Goal: Task Accomplishment & Management: Manage account settings

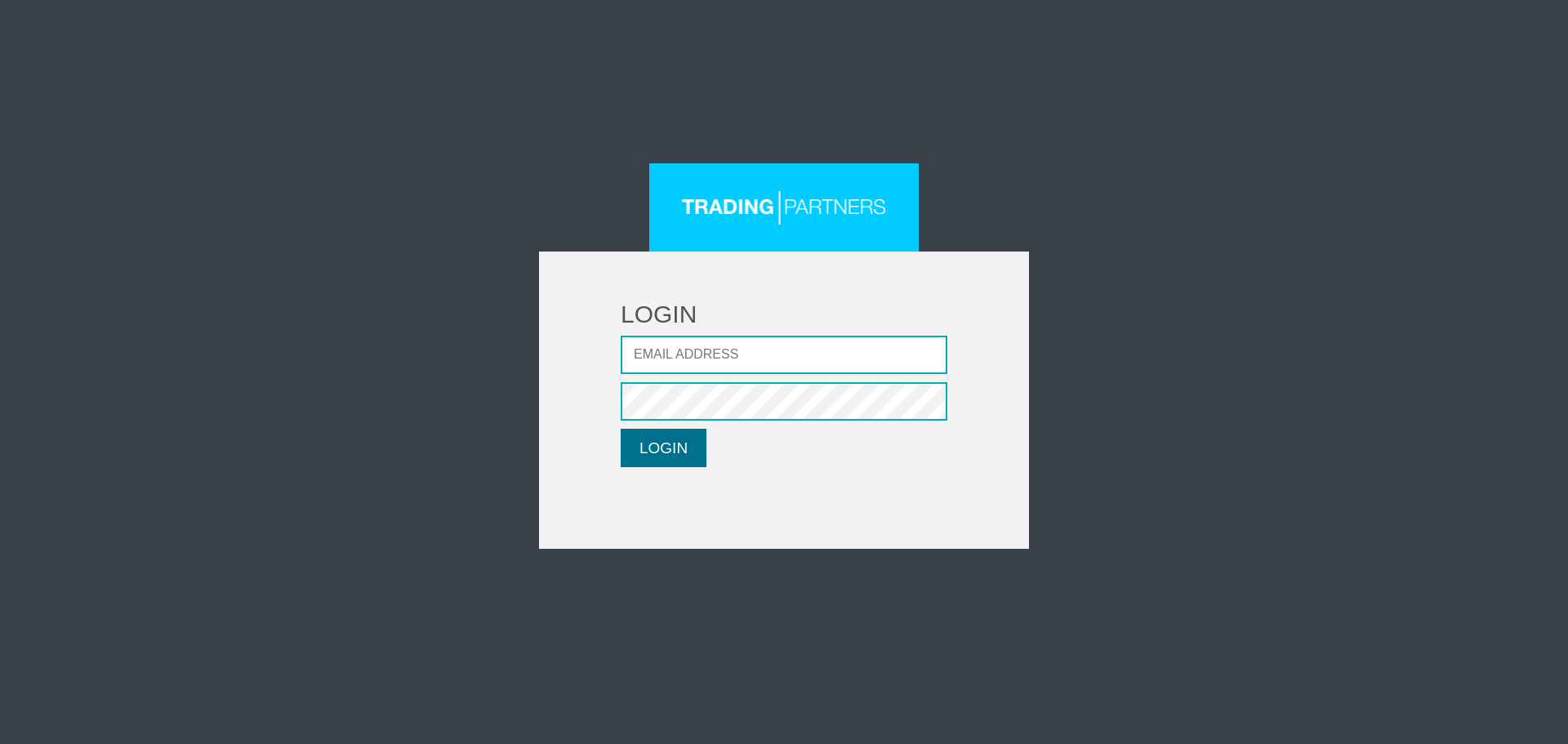
type input "[EMAIL_ADDRESS][DOMAIN_NAME]"
click at [658, 441] on button "LOGIN" at bounding box center [663, 448] width 86 height 38
type input "[EMAIL_ADDRESS][DOMAIN_NAME]"
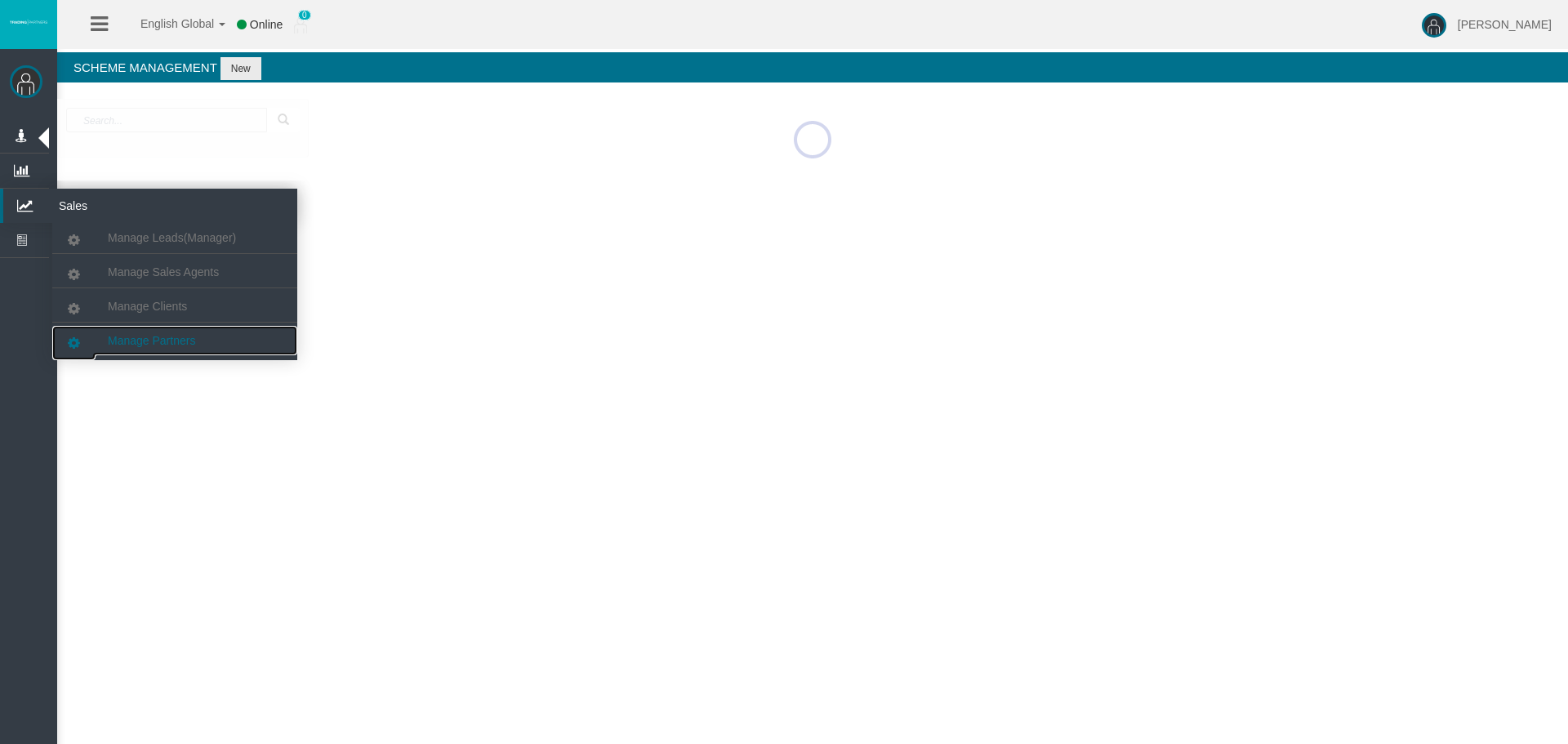
click at [167, 336] on span "Manage Partners" at bounding box center [151, 340] width 87 height 13
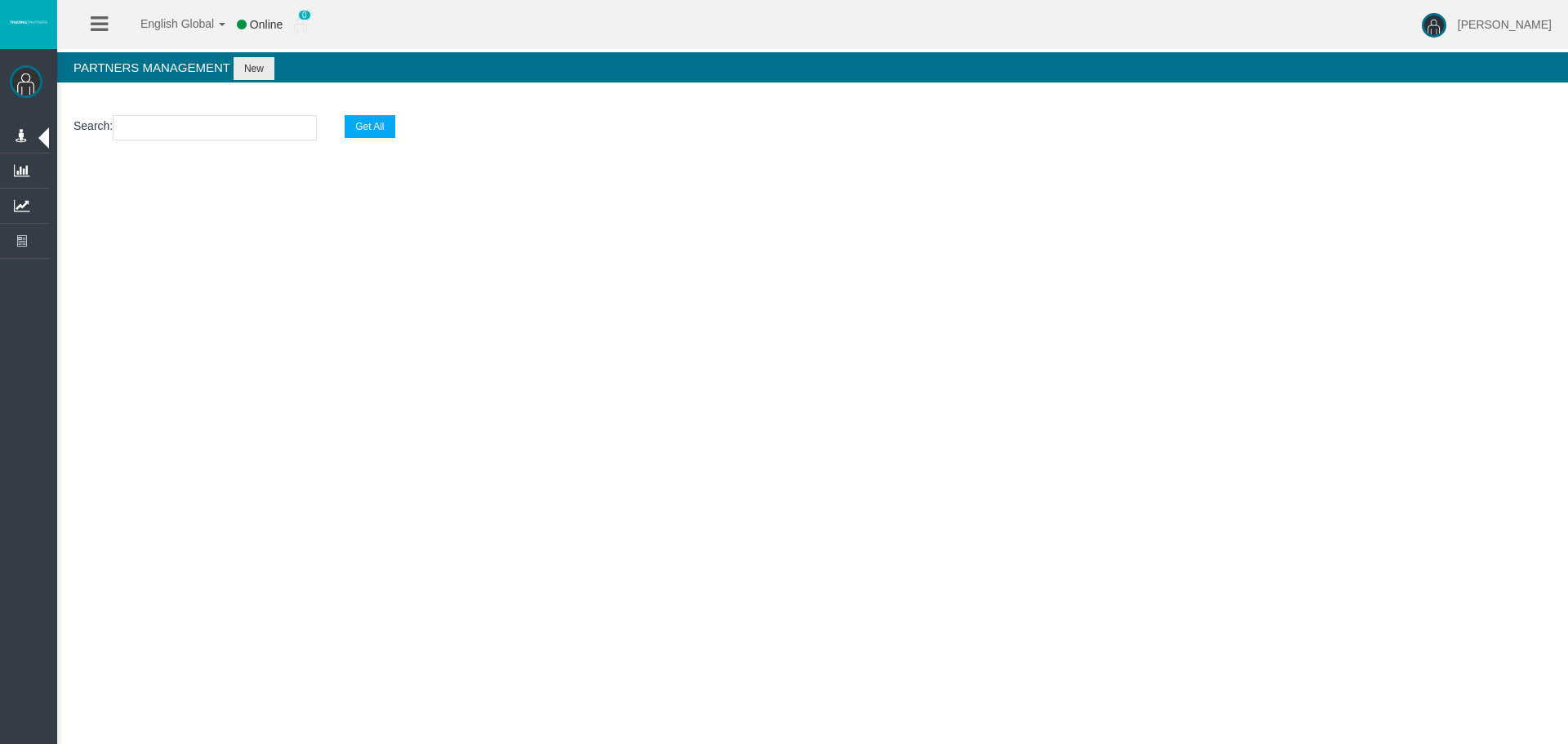
click at [138, 128] on input "text" at bounding box center [215, 127] width 204 height 25
paste input "IB8m9oz"
type input "IB8m9oz"
select select "25"
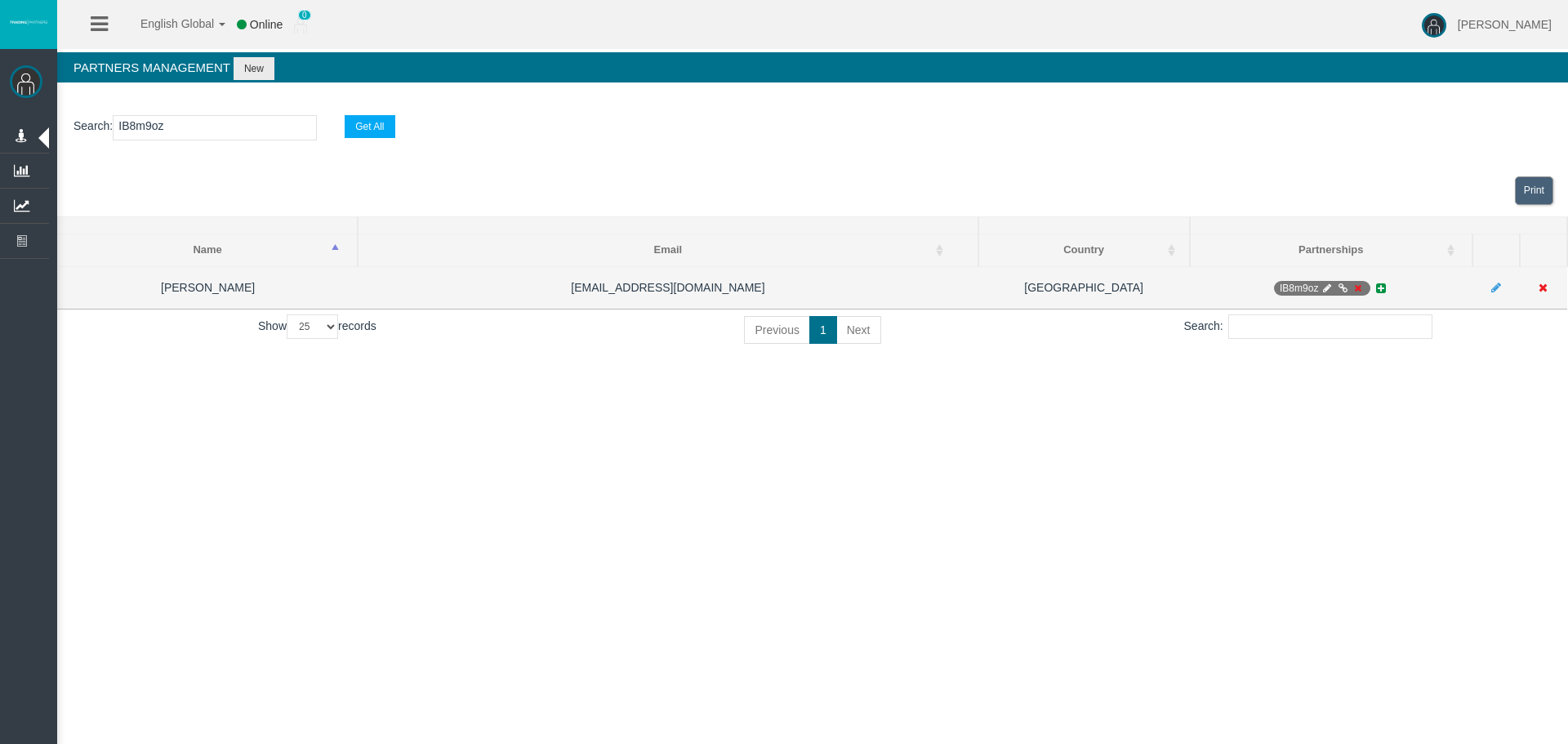
click at [1357, 289] on icon at bounding box center [1358, 288] width 12 height 10
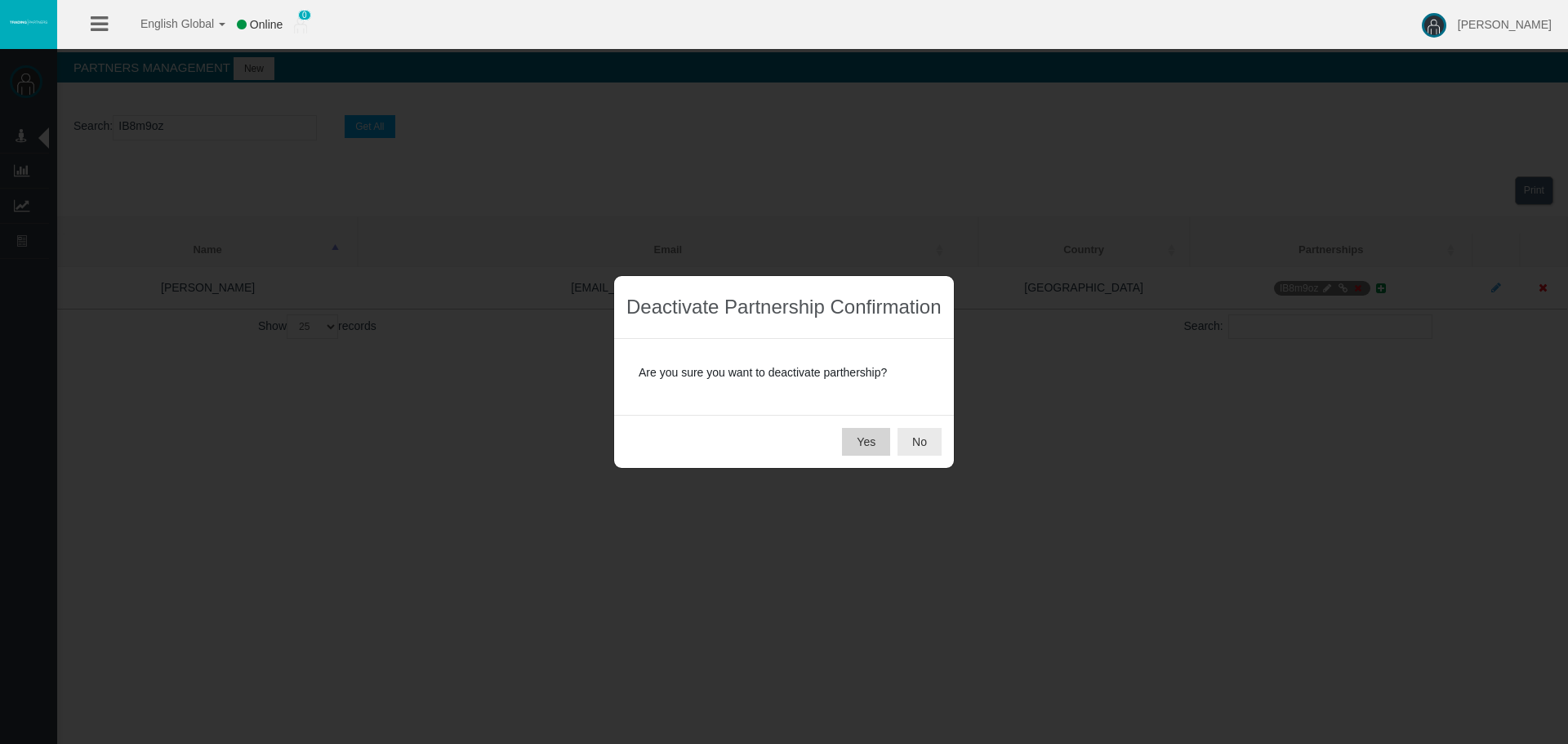
click at [864, 434] on button "Yes" at bounding box center [866, 442] width 48 height 28
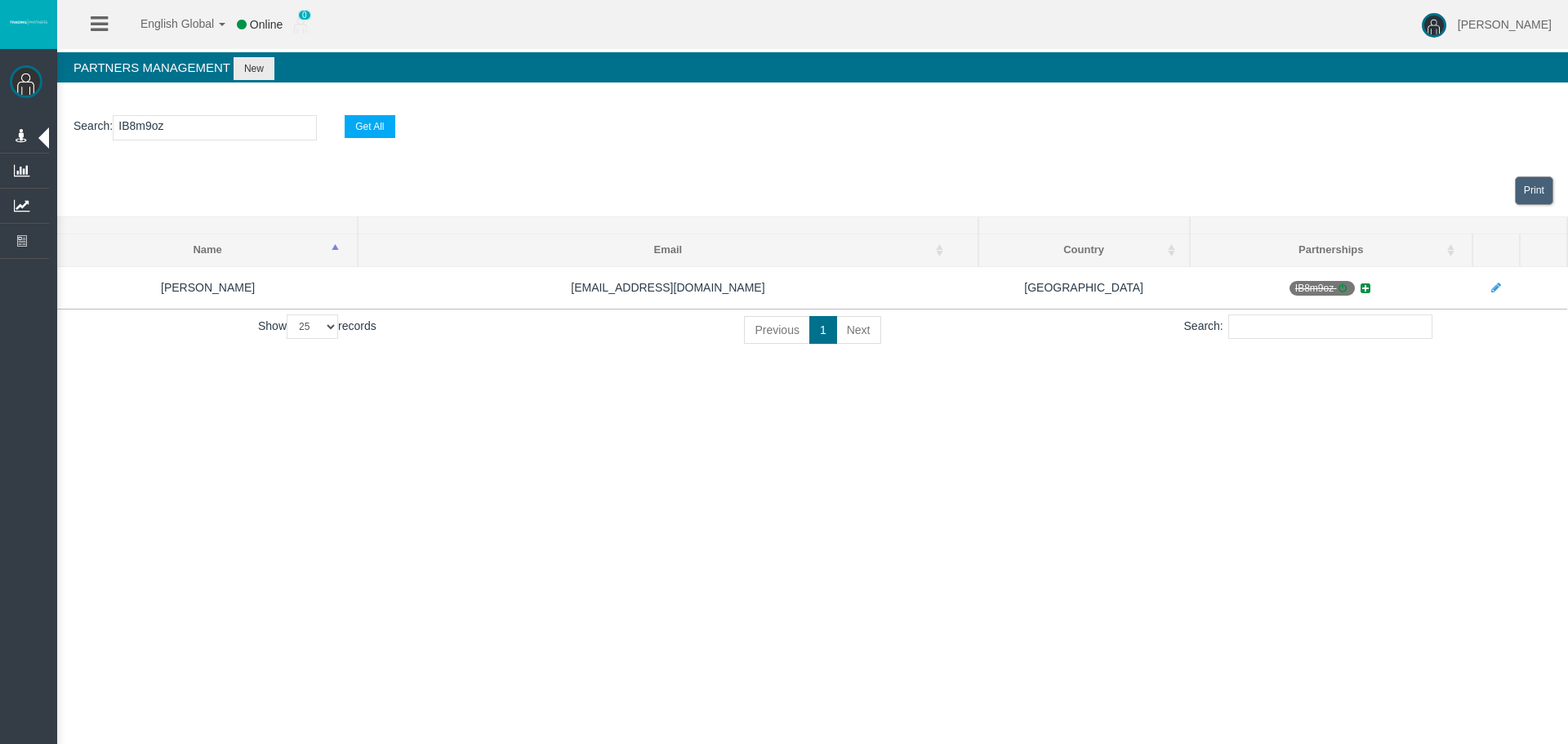
click at [131, 119] on input "IB8m9oz" at bounding box center [215, 127] width 204 height 25
click at [130, 119] on input "IB8m9oz" at bounding box center [215, 127] width 204 height 25
paste input "mr4ce"
type input "IBmr4ce"
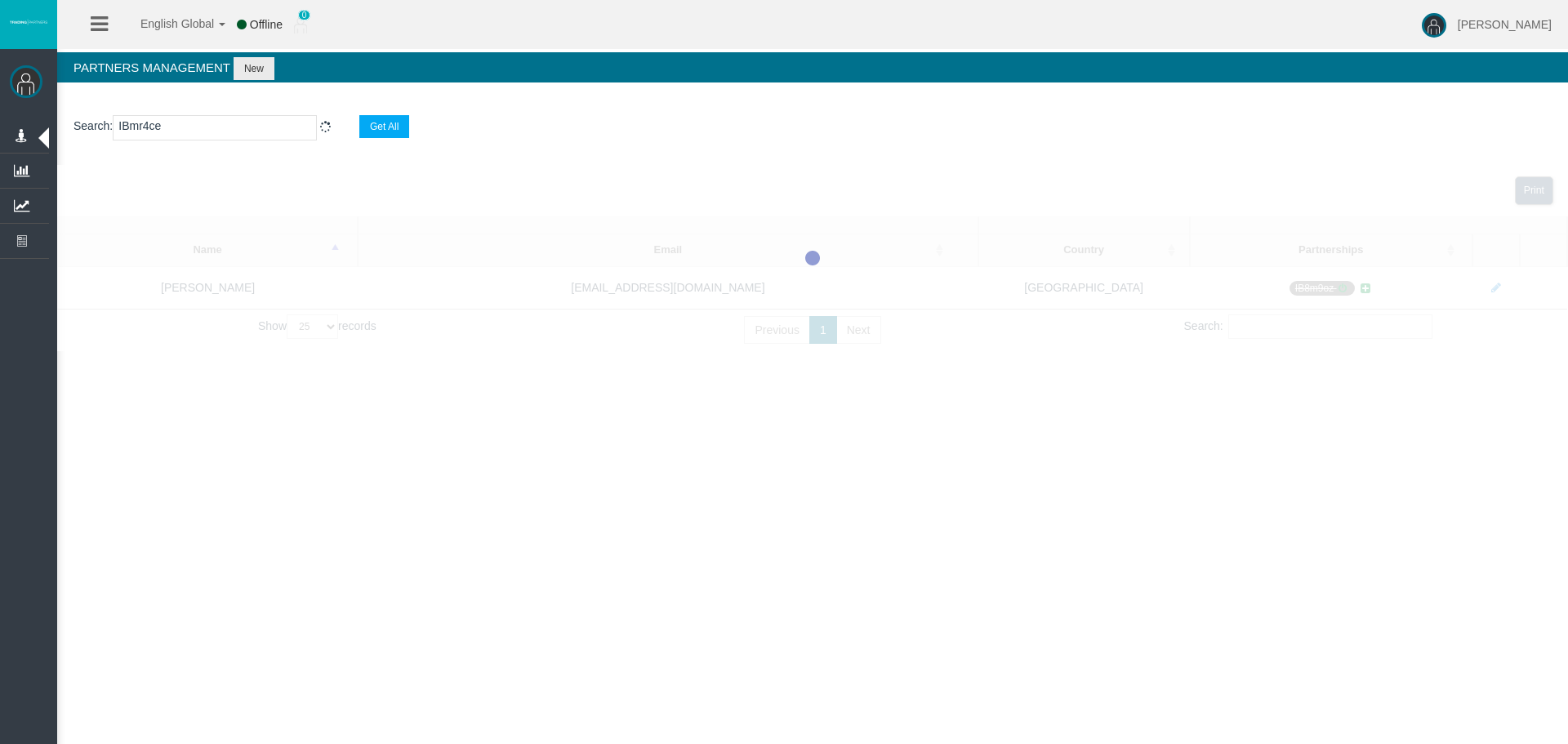
select select "25"
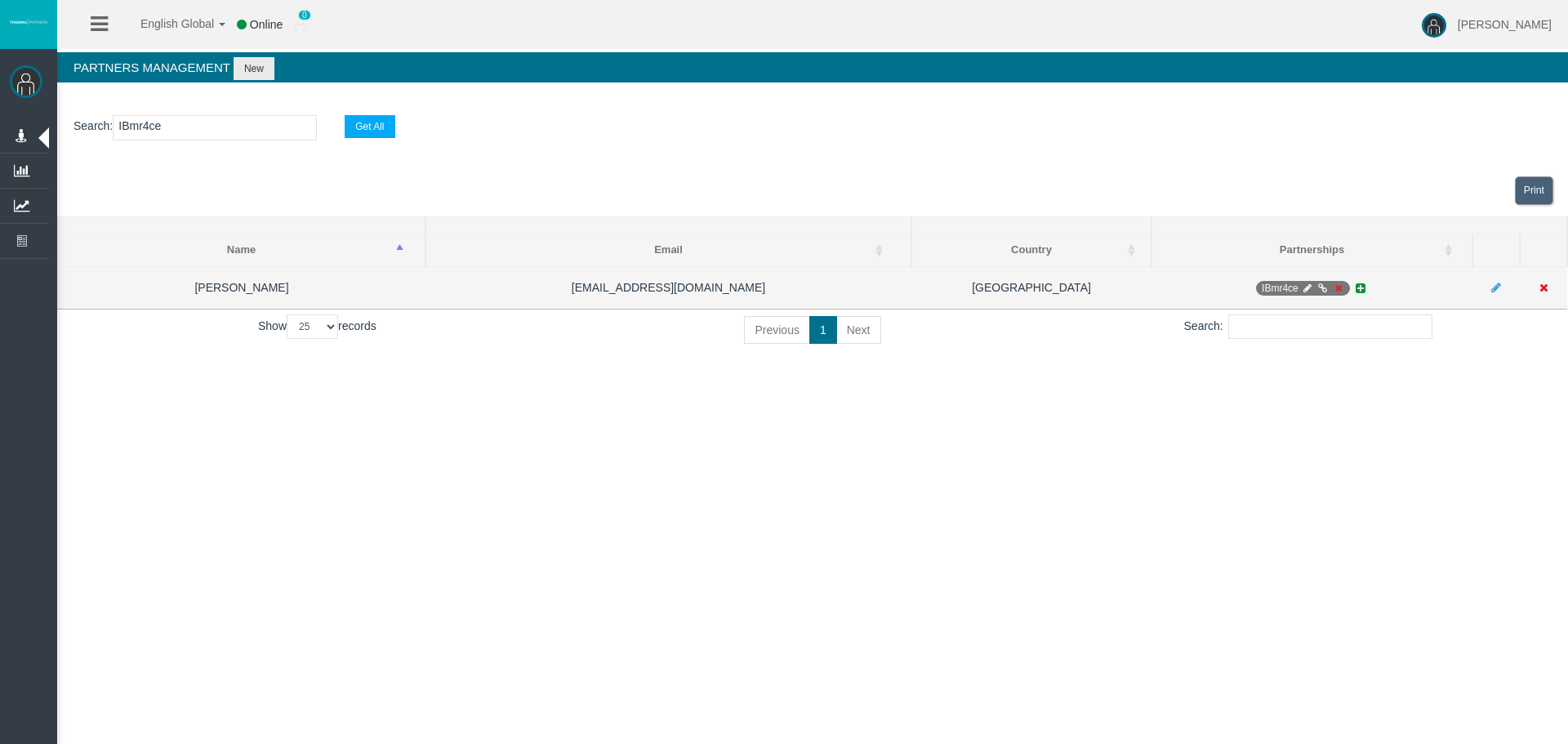
click at [1335, 288] on icon at bounding box center [1338, 288] width 12 height 10
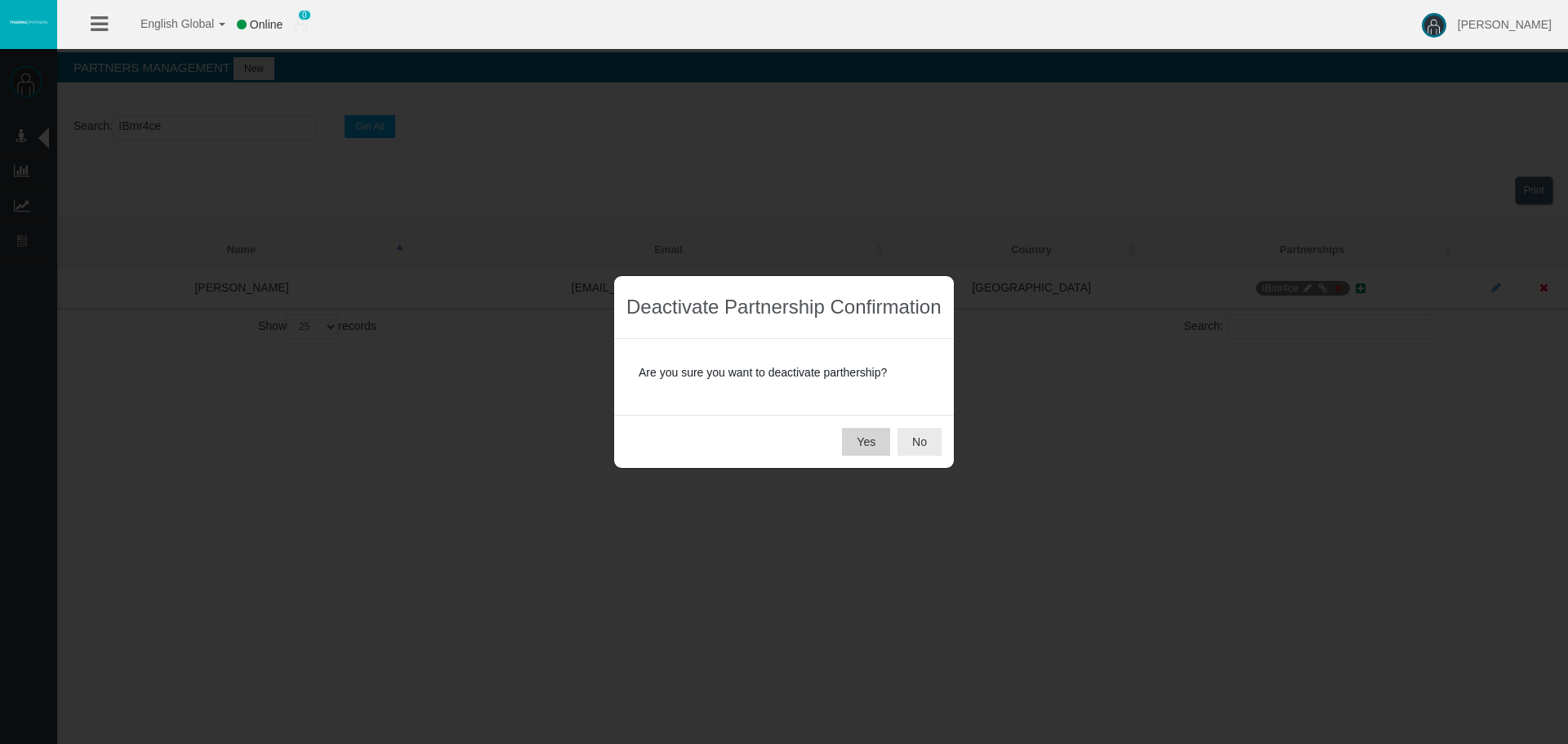
click at [861, 444] on button "Yes" at bounding box center [866, 442] width 48 height 28
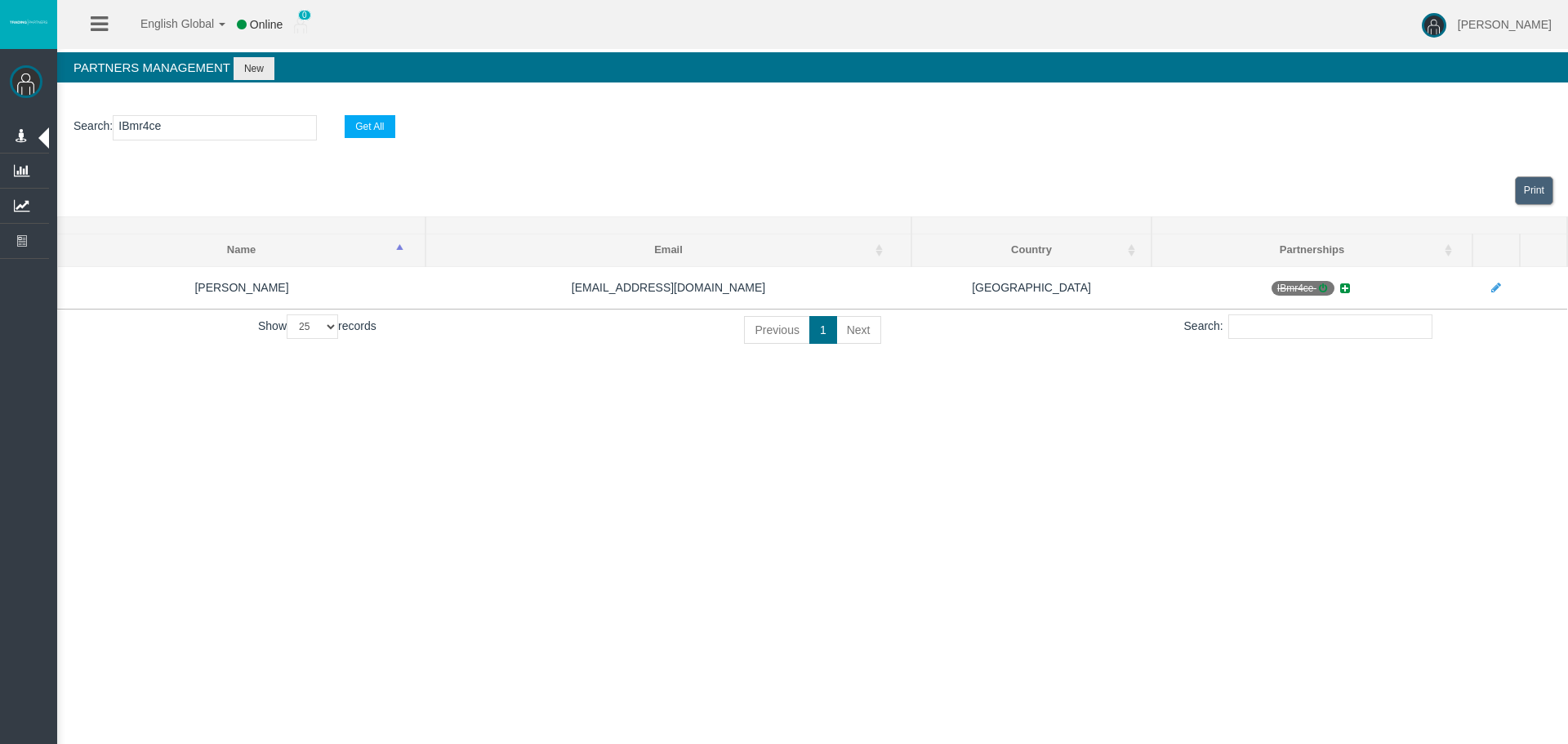
click at [145, 126] on input "IBmr4ce" at bounding box center [215, 127] width 204 height 25
paste input "cmfpi"
type input "IBcmfpi"
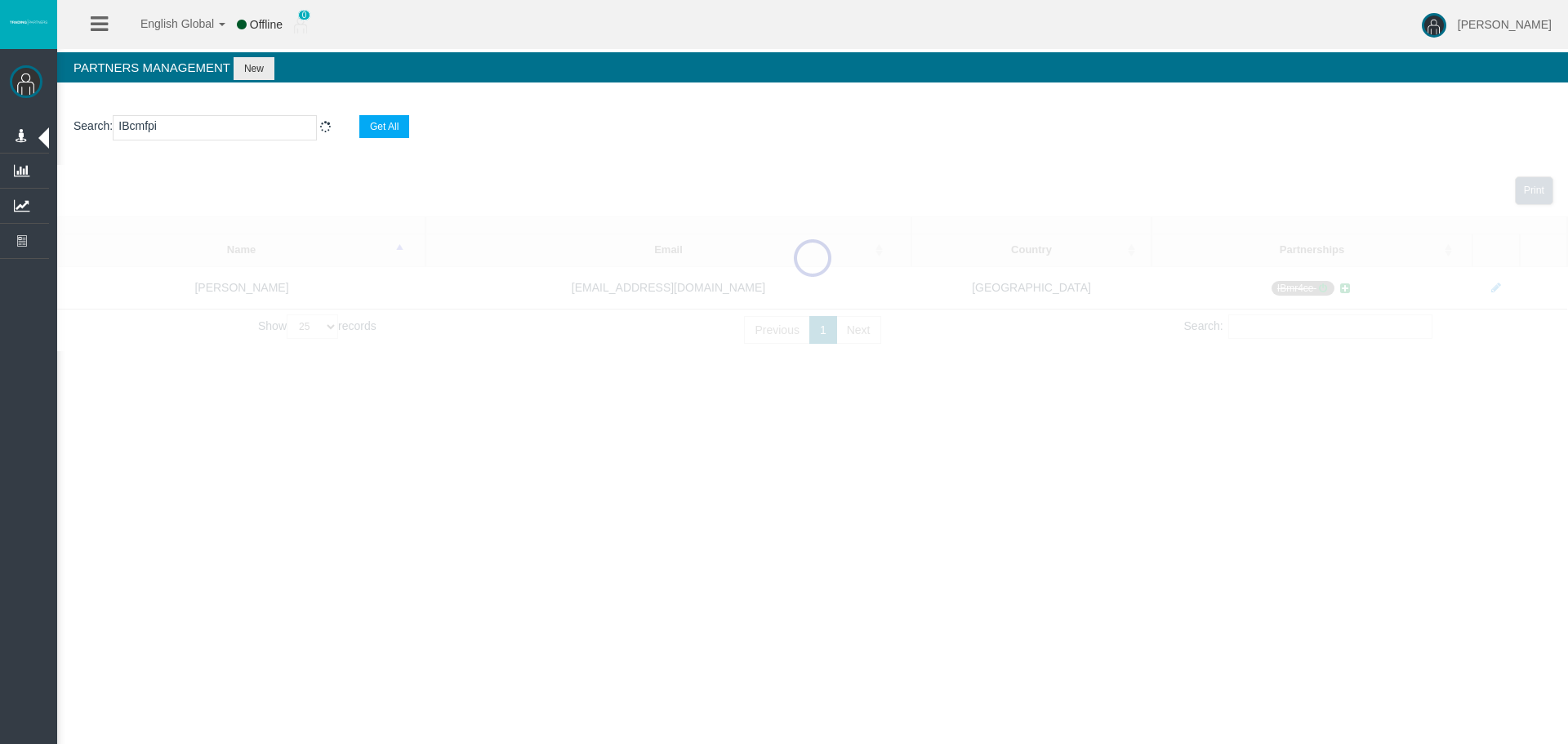
select select "25"
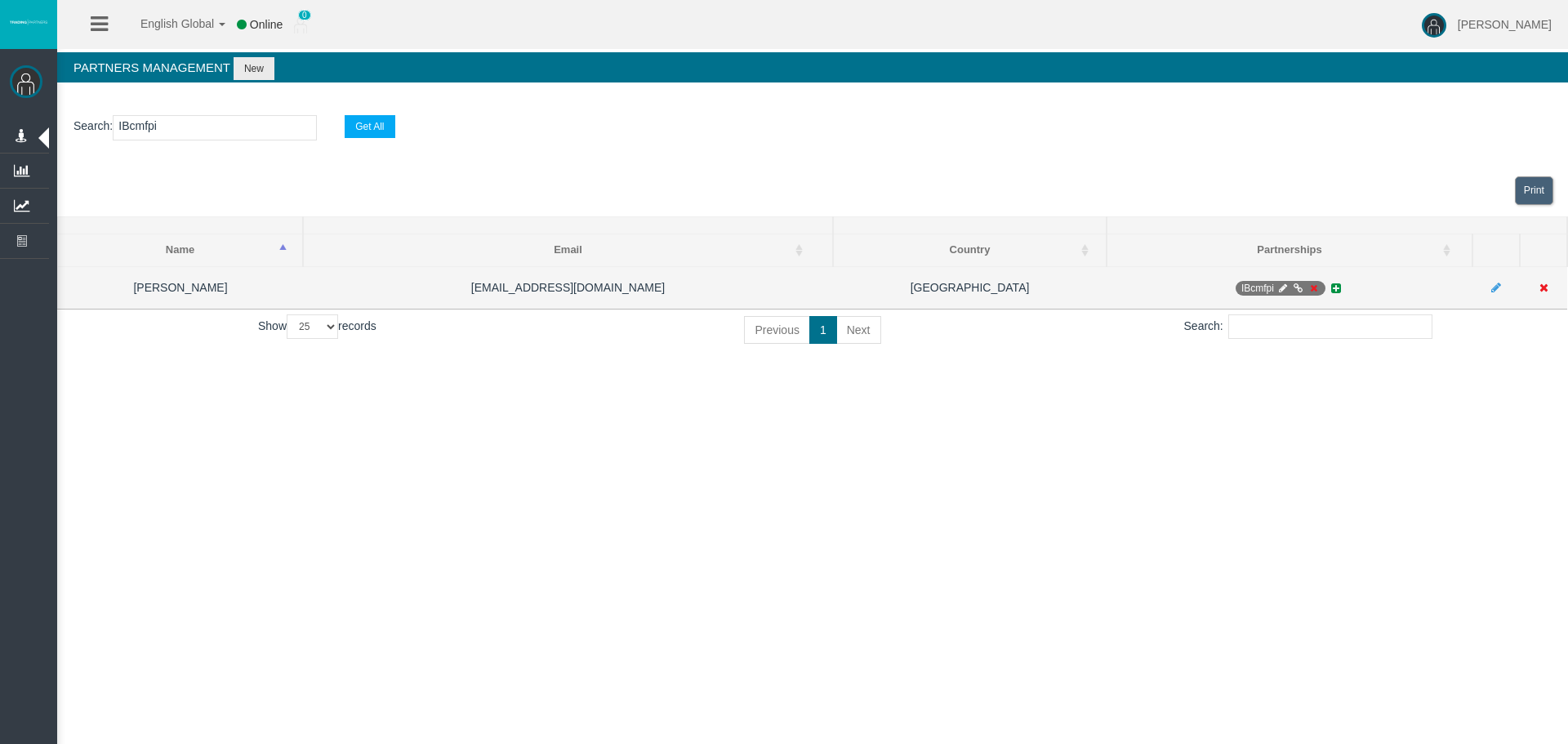
type input "IBcmfpi"
click at [1314, 290] on icon at bounding box center [1314, 288] width 12 height 10
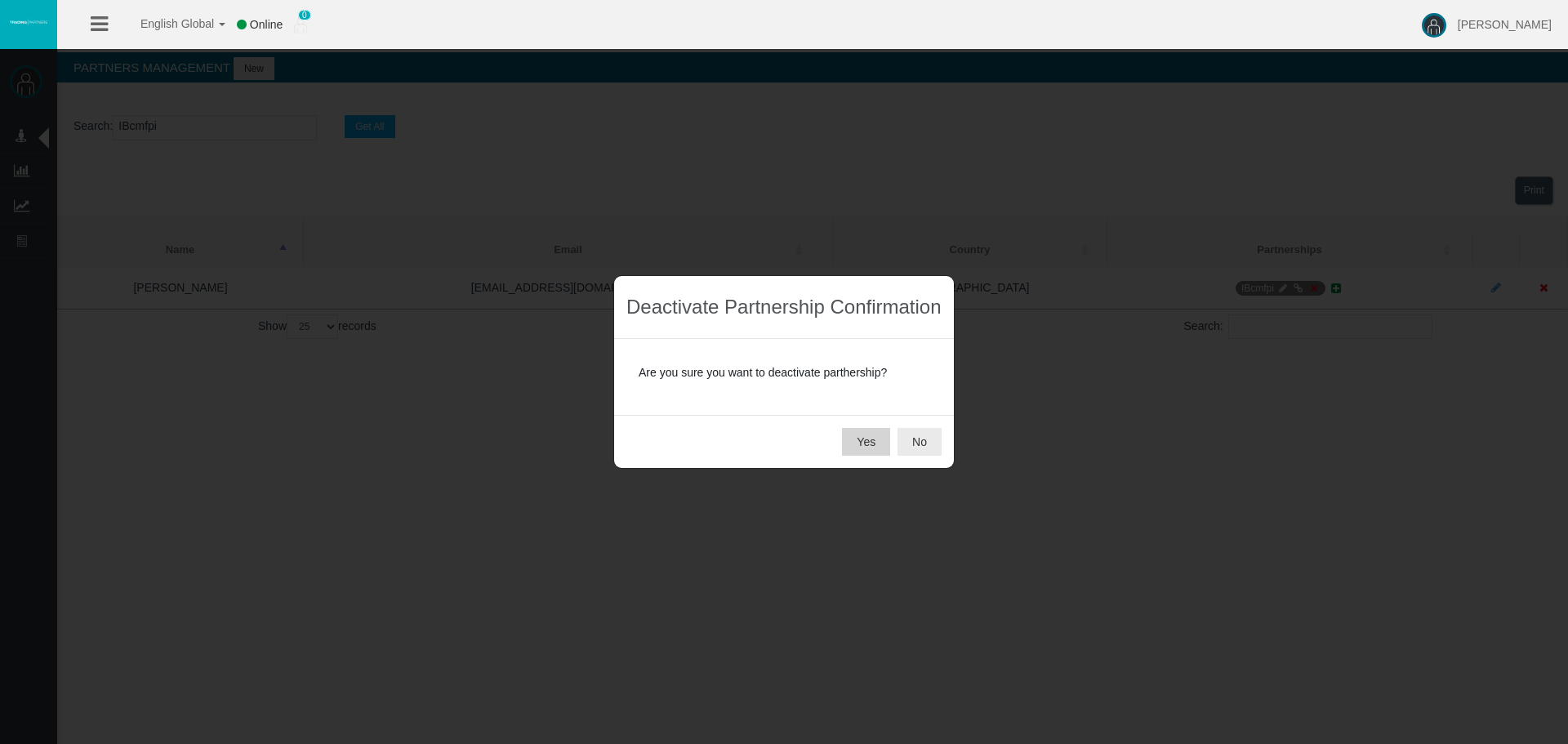
click at [866, 439] on button "Yes" at bounding box center [866, 442] width 48 height 28
